Goal: Find specific page/section: Find specific page/section

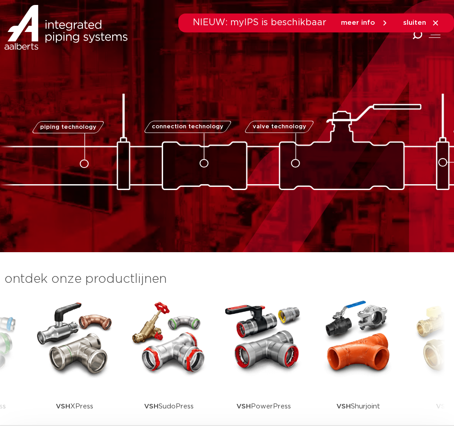
click at [307, 35] on icon "Combined Shape" at bounding box center [417, 35] width 10 height 10
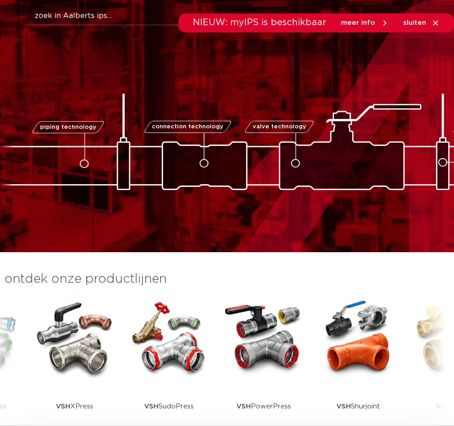
click at [88, 20] on div "NIEUW: myIPS is beschikbaar meer info sluiten" at bounding box center [227, 23] width 454 height 19
click at [92, 15] on div "NIEUW: myIPS is beschikbaar meer info sluiten" at bounding box center [227, 23] width 454 height 19
click at [91, 14] on div "NIEUW: myIPS is beschikbaar meer info sluiten" at bounding box center [227, 23] width 454 height 19
drag, startPoint x: 91, startPoint y: 14, endPoint x: 77, endPoint y: 12, distance: 14.1
click at [77, 12] on button "Zoeken" at bounding box center [242, 14] width 451 height 14
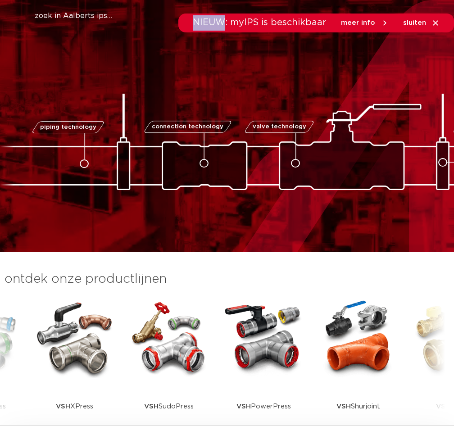
click at [67, 18] on div "NIEUW: myIPS is beschikbaar meer info sluiten" at bounding box center [227, 23] width 454 height 19
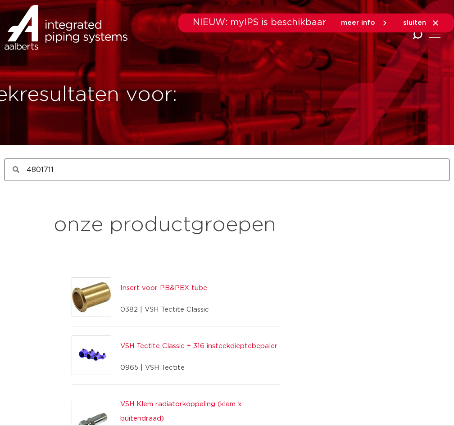
type input "4801711"
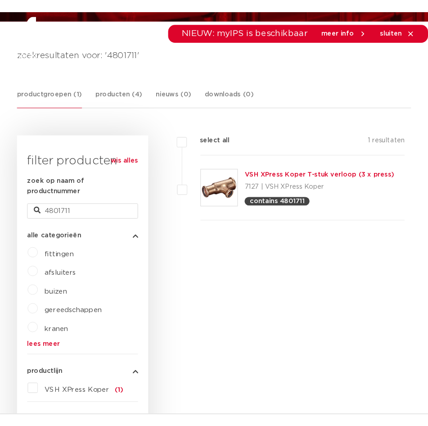
scroll to position [135, 0]
